Goal: Book appointment/travel/reservation

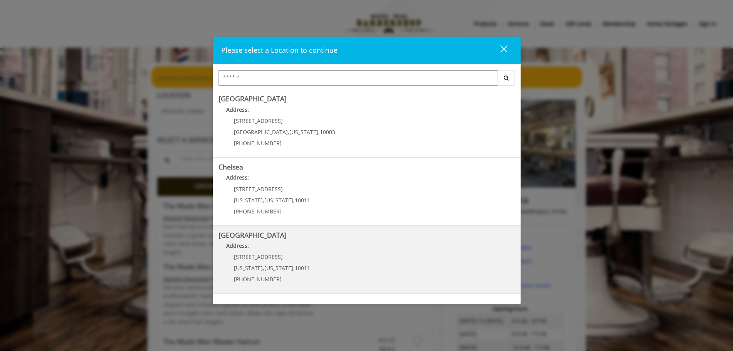
scroll to position [129, 0]
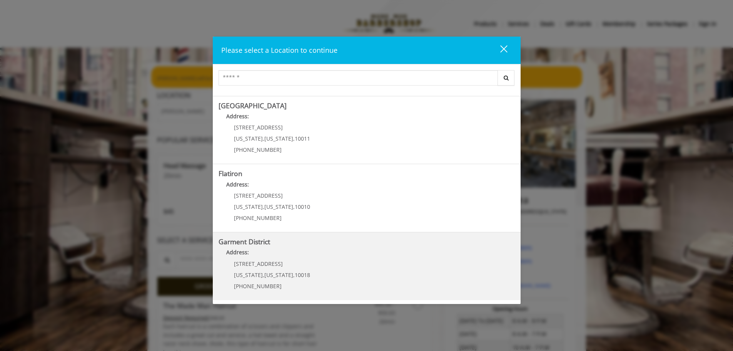
click at [264, 254] on District "Address:" at bounding box center [367, 254] width 296 height 12
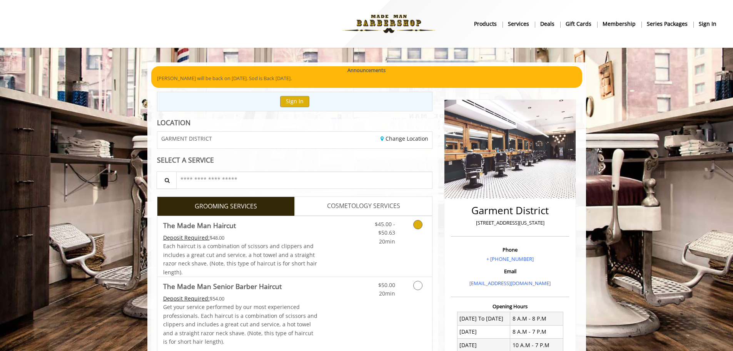
click at [321, 241] on link "Discounted Price" at bounding box center [340, 246] width 46 height 60
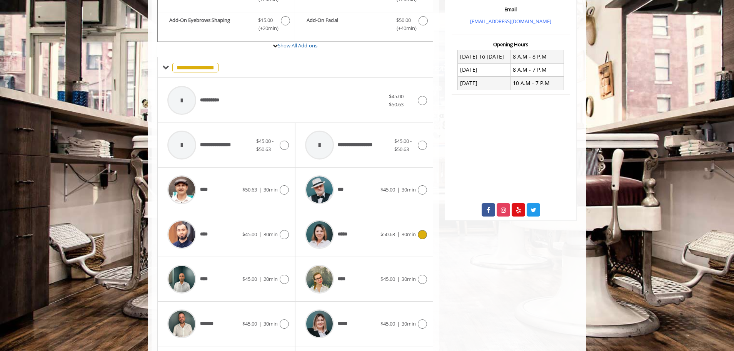
scroll to position [329, 0]
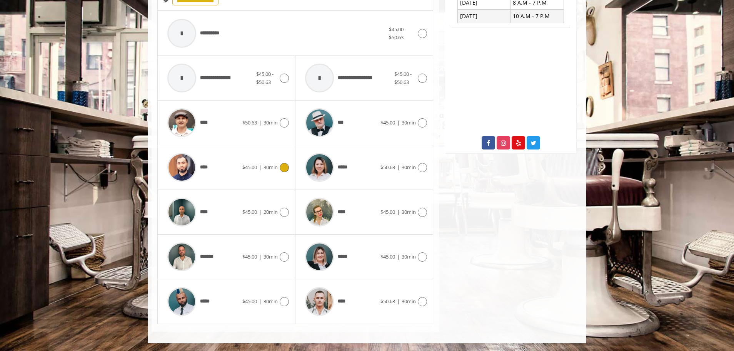
click at [230, 165] on div "****" at bounding box center [203, 167] width 79 height 37
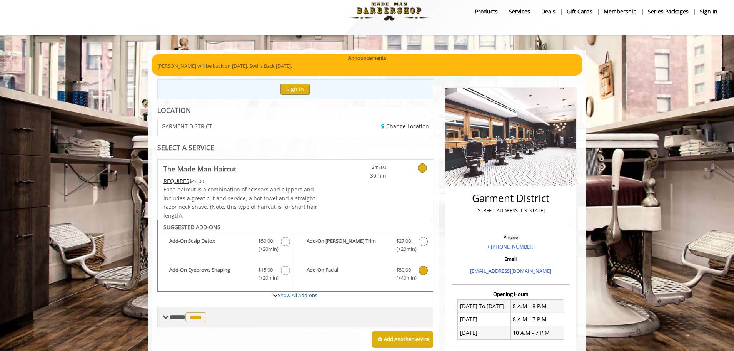
scroll to position [0, 0]
